Goal: Navigation & Orientation: Find specific page/section

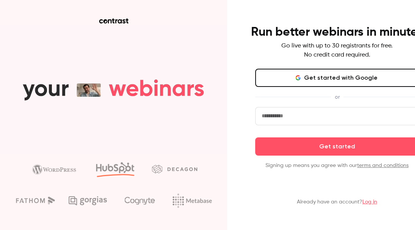
click at [272, 75] on button "Get started with Google" at bounding box center [337, 78] width 164 height 18
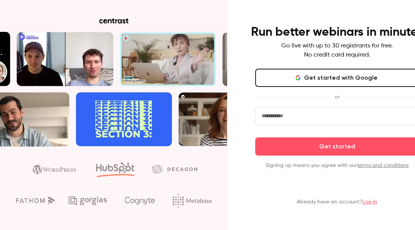
click at [301, 78] on icon "button" at bounding box center [299, 78] width 2 height 2
